Goal: Information Seeking & Learning: Learn about a topic

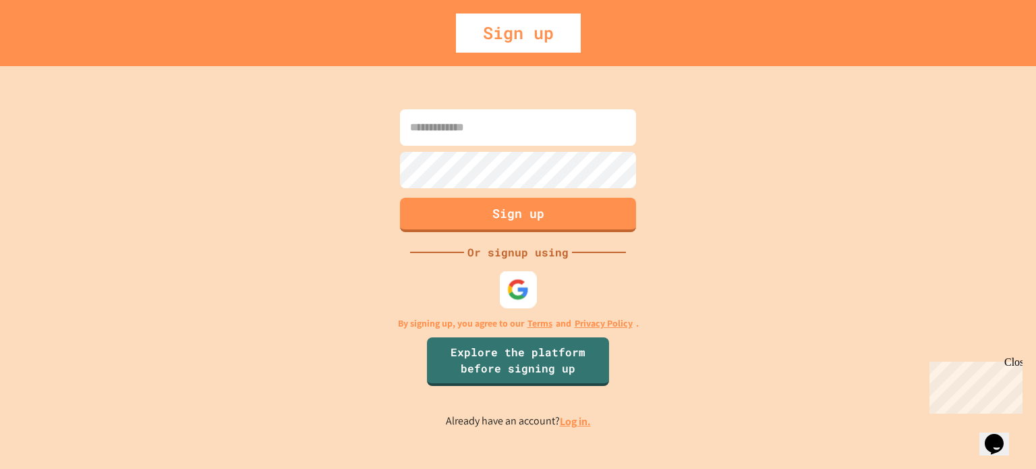
click at [520, 285] on img at bounding box center [518, 289] width 22 height 22
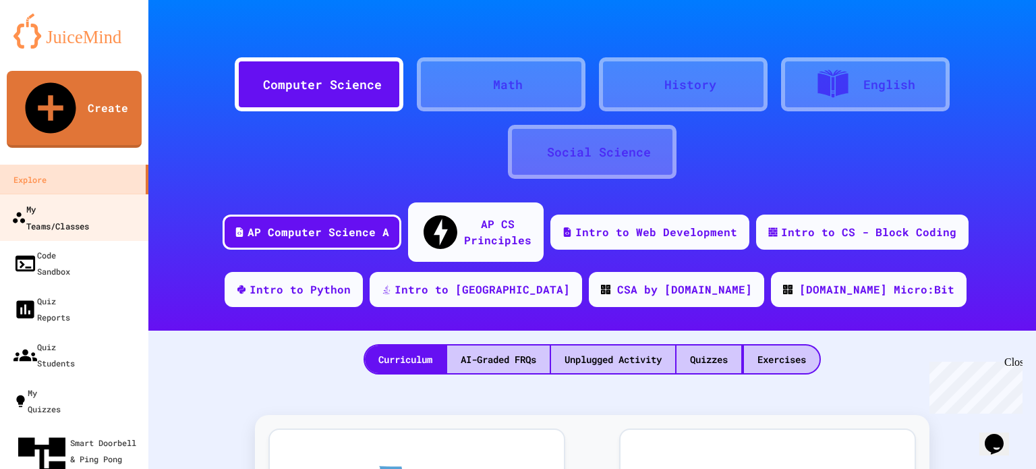
click at [89, 200] on div "My Teams/Classes" at bounding box center [50, 216] width 78 height 33
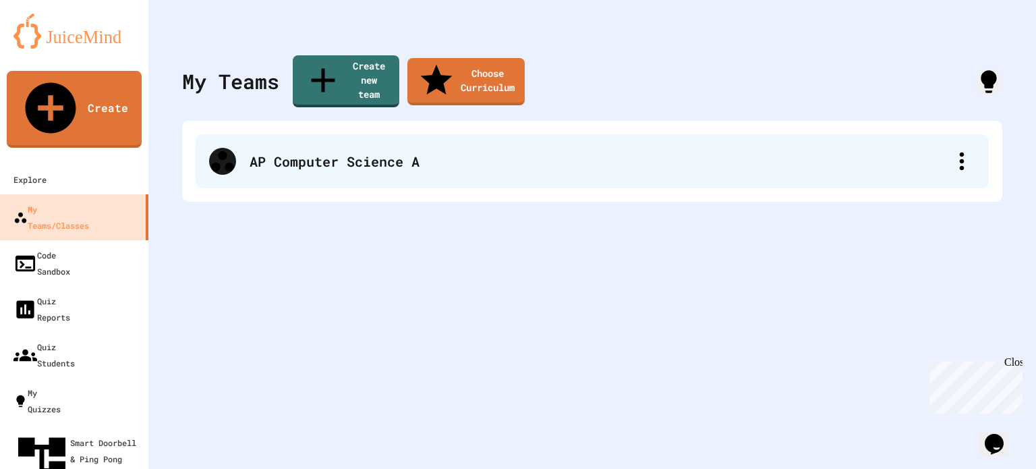
click at [319, 151] on div "AP Computer Science A" at bounding box center [599, 161] width 699 height 20
